Goal: Check status: Check status

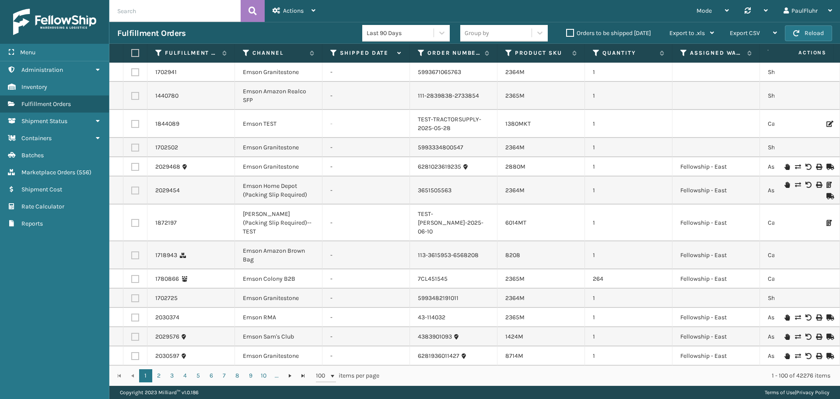
click at [177, 11] on input "text" at bounding box center [174, 11] width 131 height 22
paste input "CS605590056"
type input "CS605590056"
click at [249, 7] on icon at bounding box center [253, 10] width 8 height 13
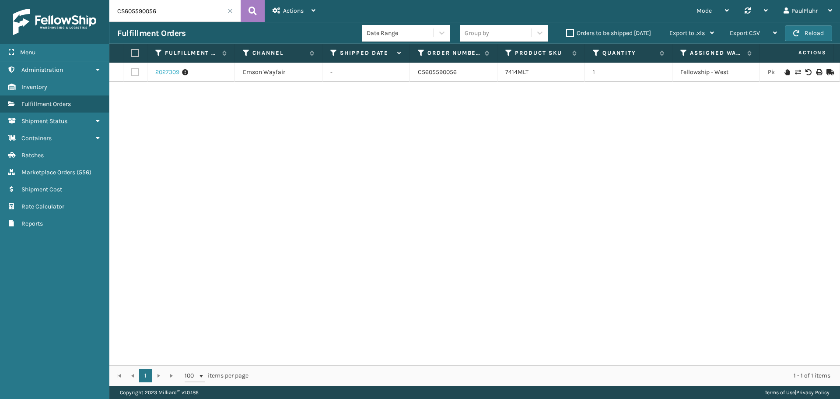
click at [170, 70] on link "2027309" at bounding box center [167, 72] width 24 height 9
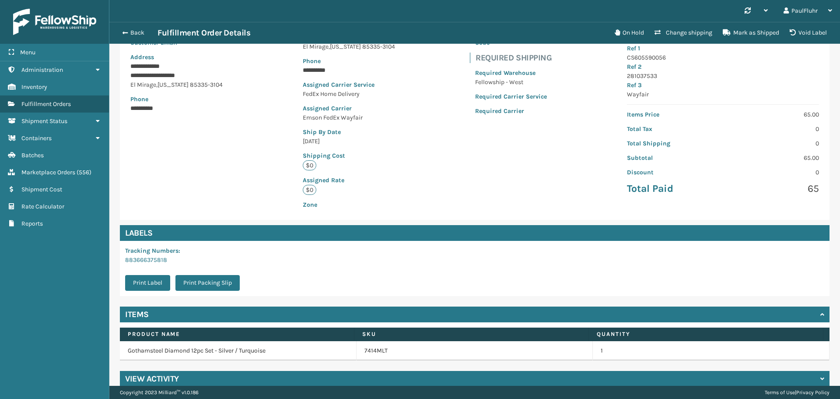
scroll to position [119, 0]
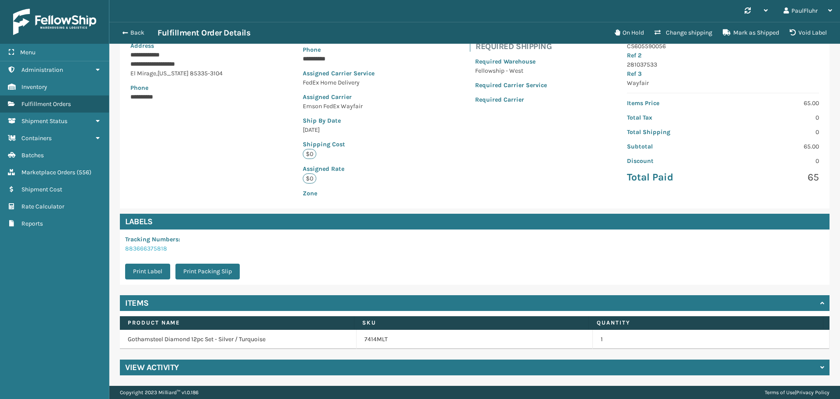
click at [152, 246] on link "883666375818" at bounding box center [146, 248] width 42 height 7
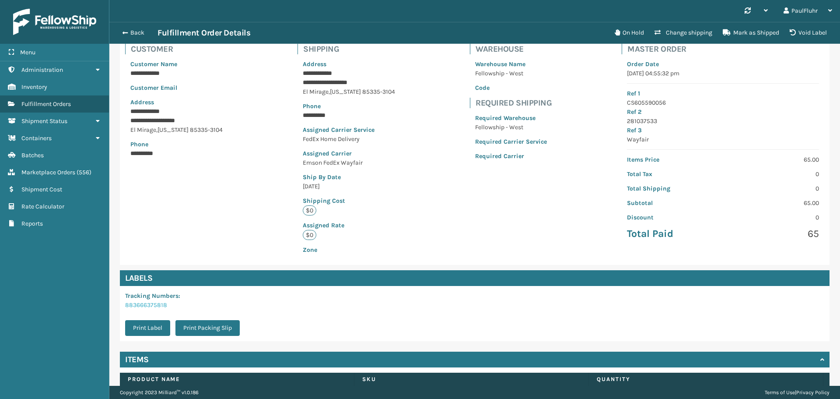
scroll to position [0, 0]
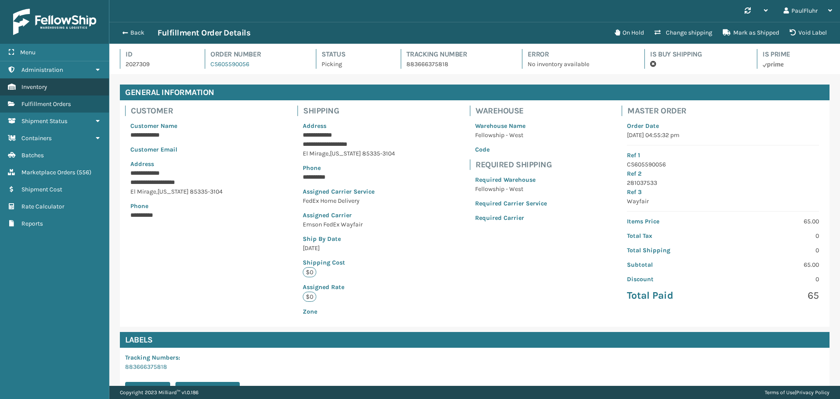
click at [28, 85] on span "Inventory" at bounding box center [34, 86] width 26 height 7
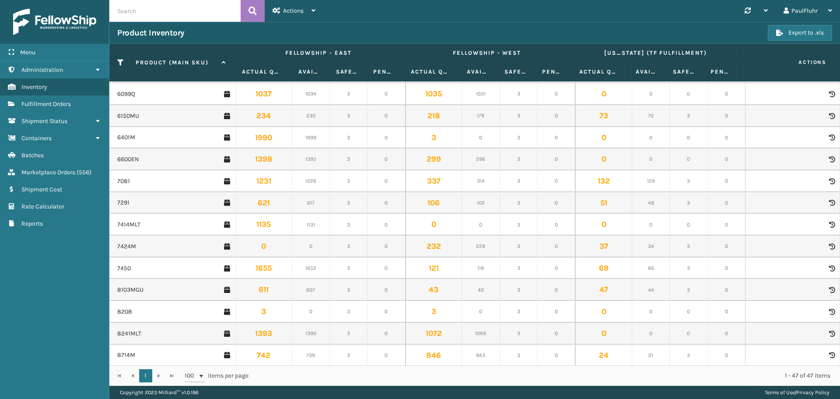
scroll to position [657, 0]
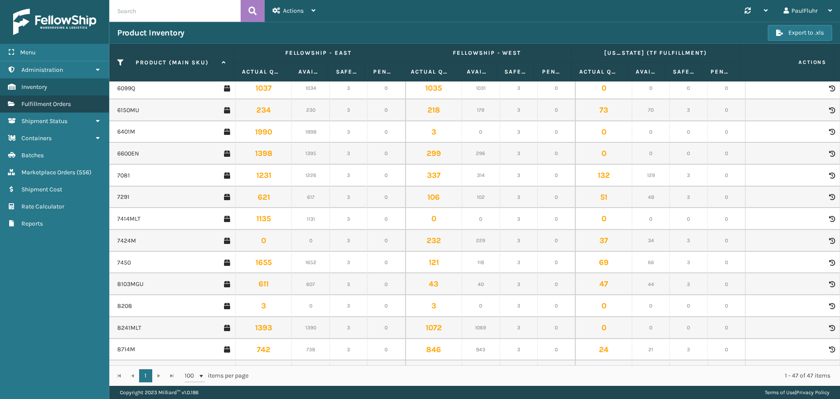
click at [39, 102] on span "Fulfillment Orders" at bounding box center [45, 103] width 49 height 7
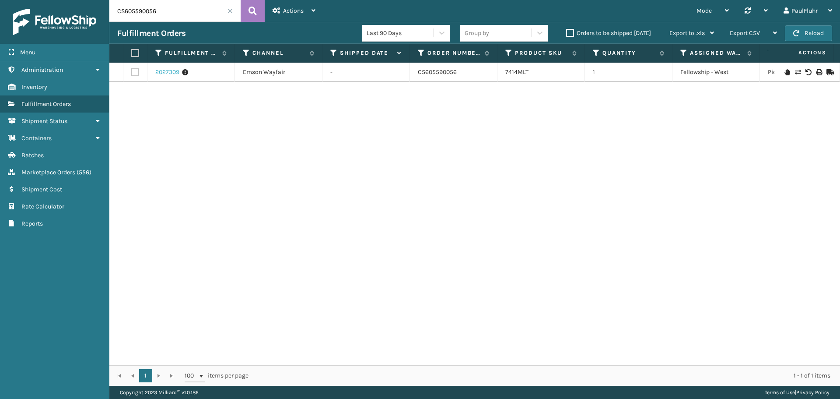
click at [167, 71] on link "2027309" at bounding box center [167, 72] width 24 height 9
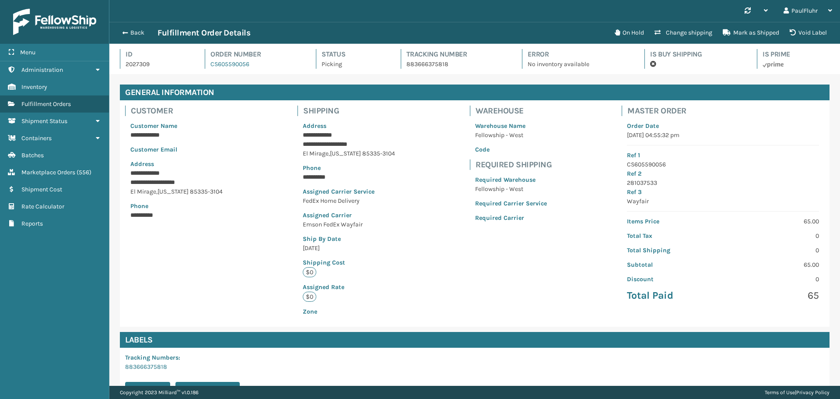
scroll to position [21, 731]
drag, startPoint x: 524, startPoint y: 63, endPoint x: 588, endPoint y: 64, distance: 63.9
click at [588, 64] on div "Error No inventory available" at bounding box center [575, 59] width 107 height 20
copy p "No inventory available"
